Goal: Information Seeking & Learning: Learn about a topic

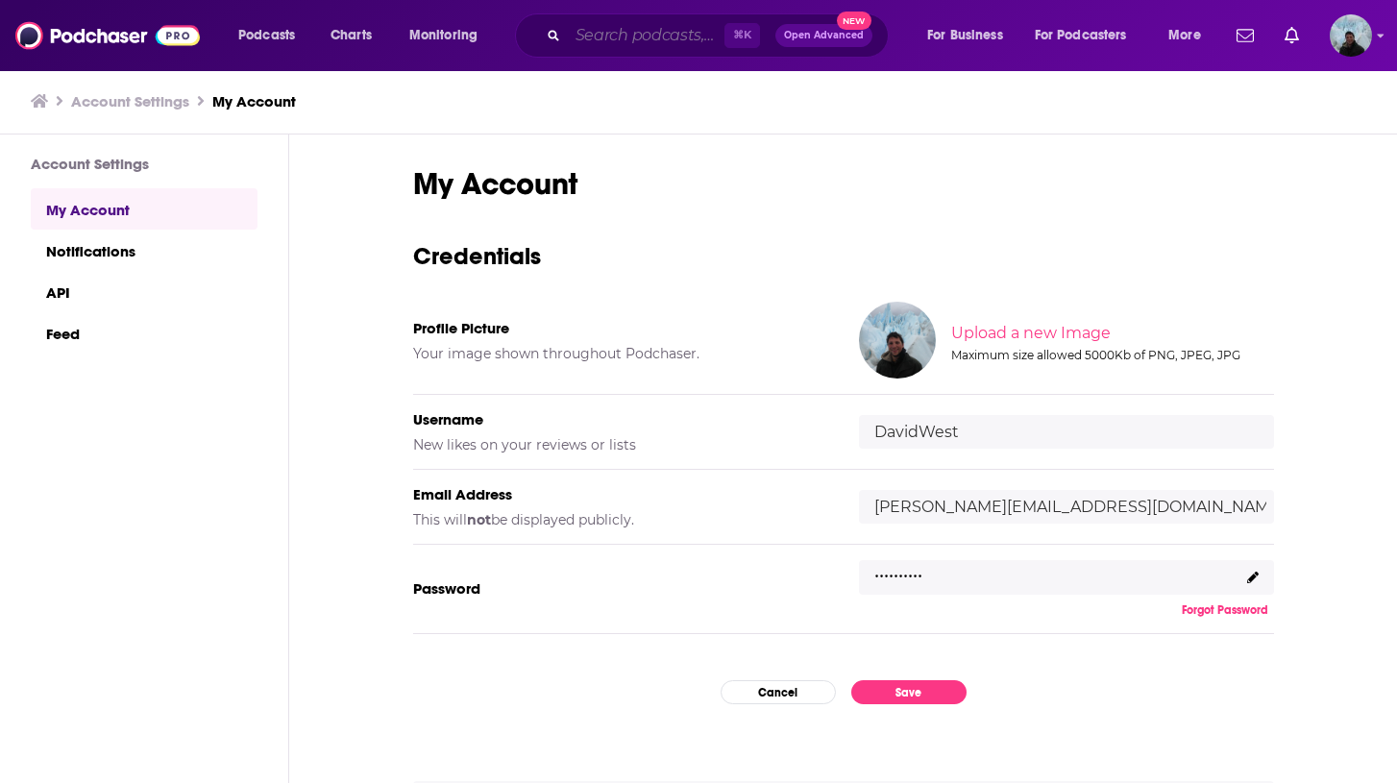
click at [601, 35] on input "Search podcasts, credits, & more..." at bounding box center [646, 35] width 157 height 31
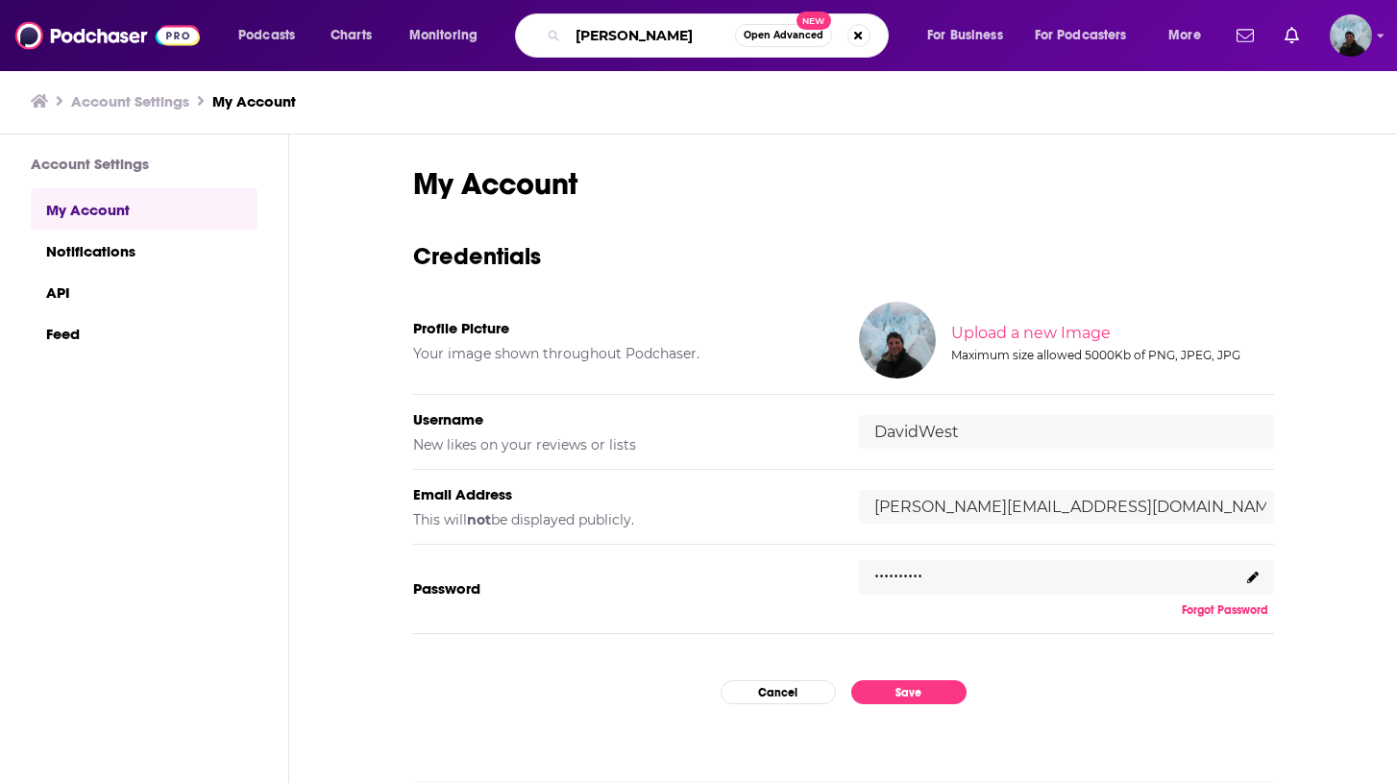
type input "[PERSON_NAME]"
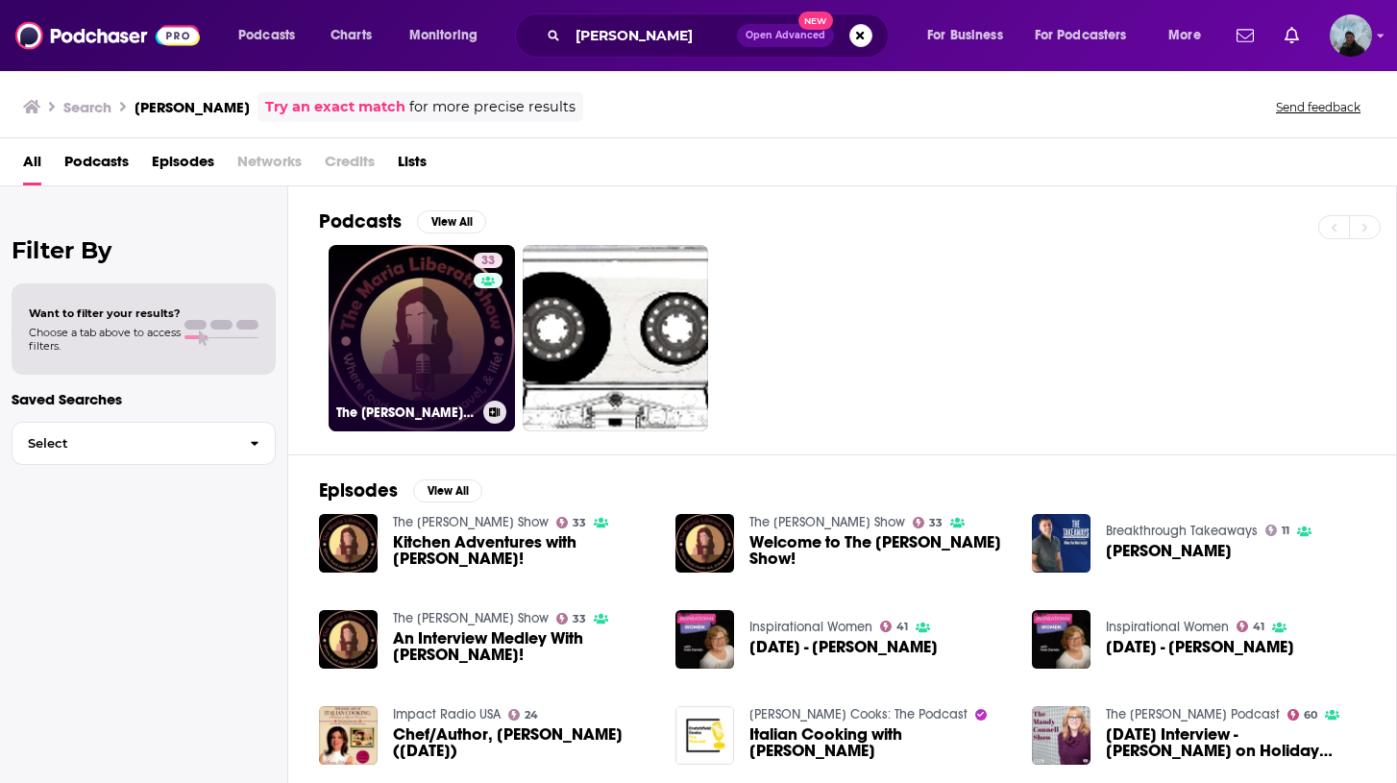
click at [430, 322] on link "33 The [PERSON_NAME] Show" at bounding box center [422, 338] width 186 height 186
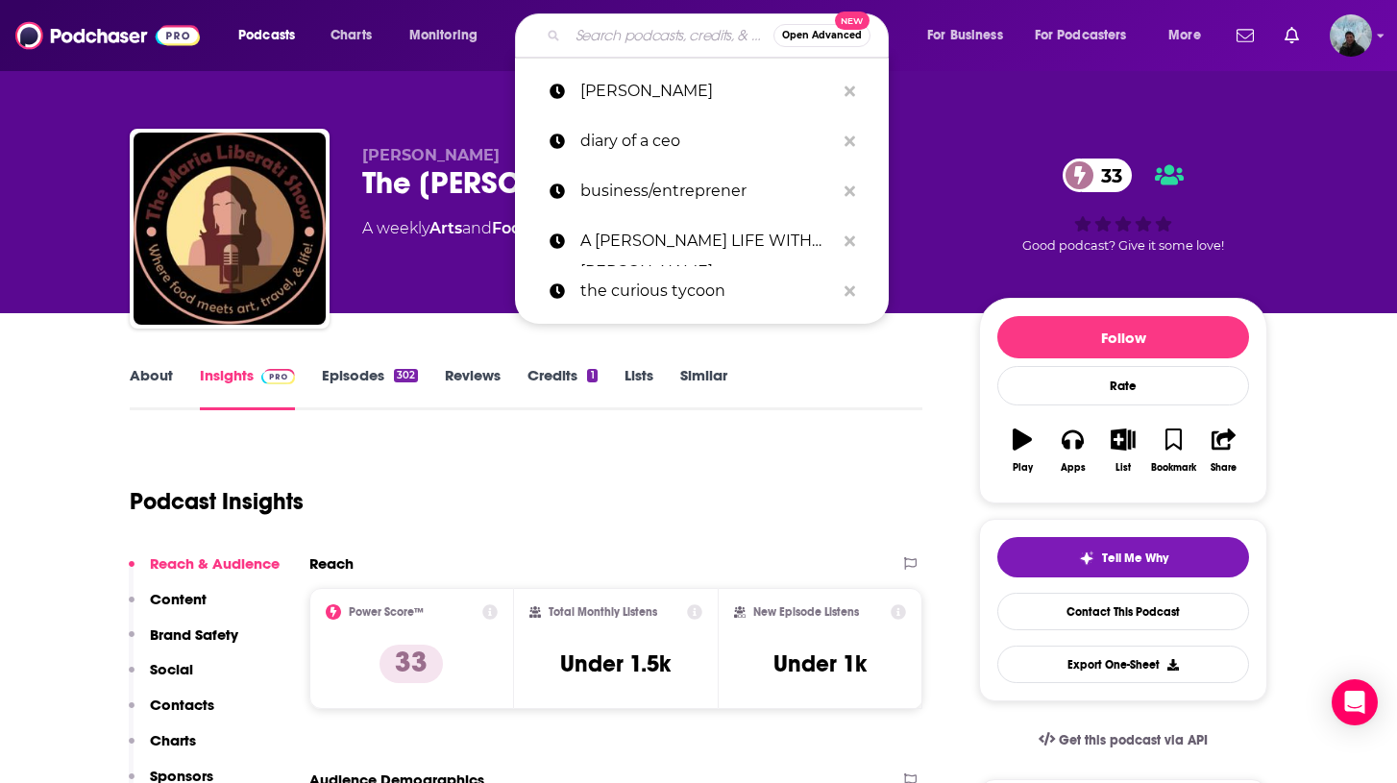
click at [642, 35] on input "Search podcasts, credits, & more..." at bounding box center [671, 35] width 206 height 31
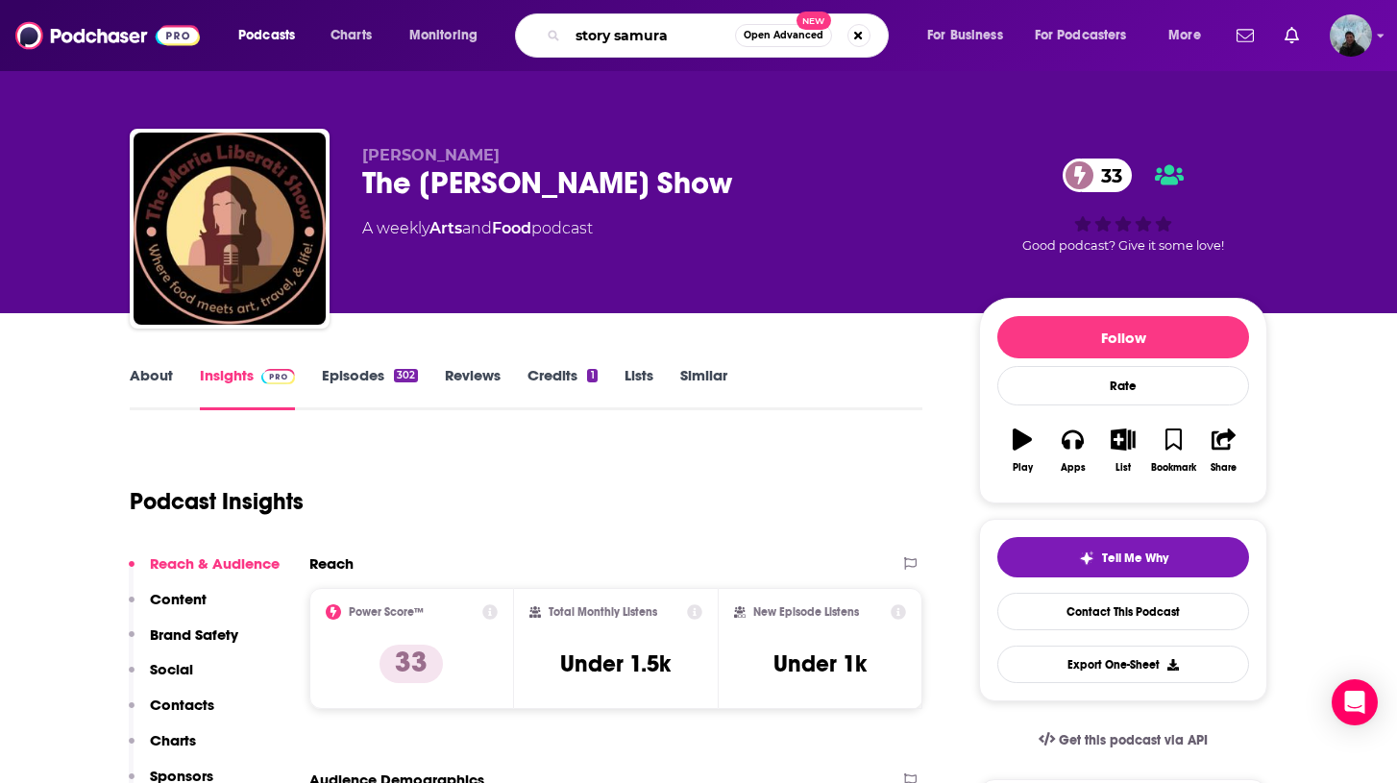
type input "story samurai"
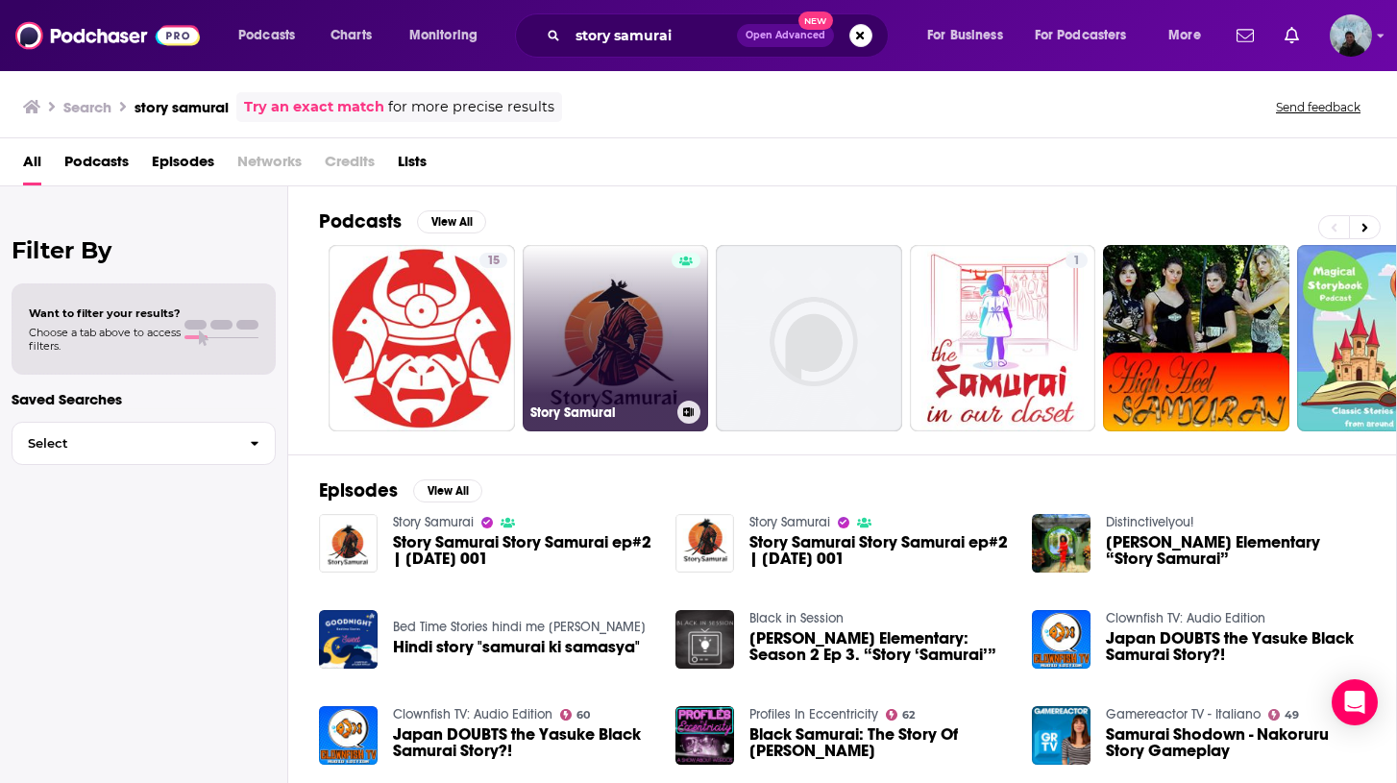
click at [686, 331] on div at bounding box center [686, 327] width 29 height 148
